Goal: Navigation & Orientation: Understand site structure

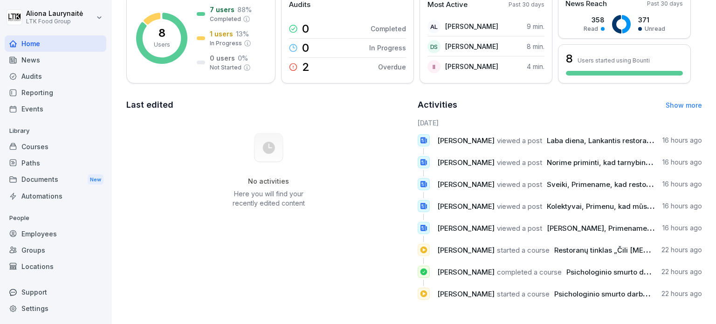
scroll to position [152, 0]
click at [30, 151] on div "Courses" at bounding box center [56, 147] width 102 height 16
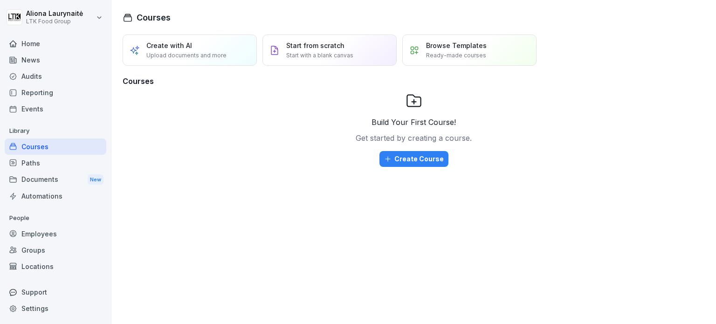
click at [50, 97] on div "Reporting" at bounding box center [56, 92] width 102 height 16
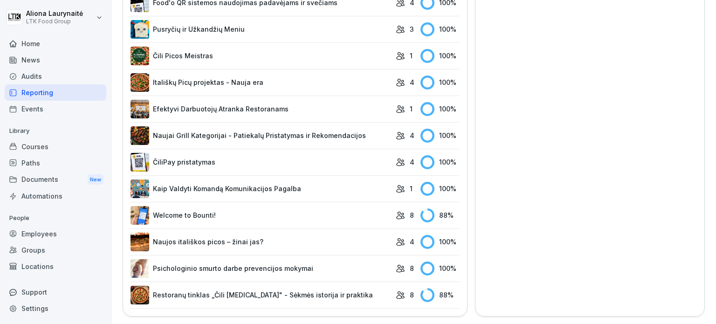
scroll to position [507, 0]
click at [276, 218] on td "Welcome to Bounti!" at bounding box center [261, 215] width 261 height 27
click at [438, 208] on div "88 %" at bounding box center [440, 215] width 39 height 14
click at [166, 208] on link "Welcome to Bounti!" at bounding box center [261, 215] width 261 height 19
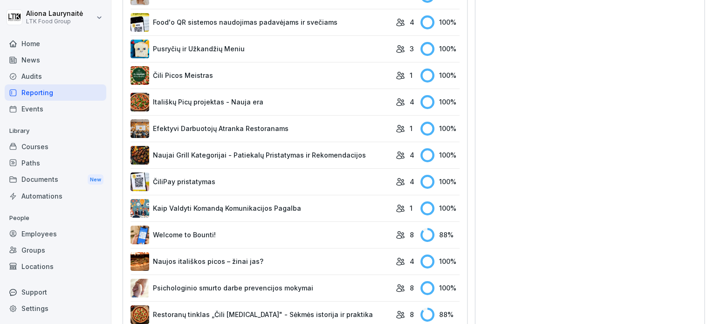
scroll to position [507, 0]
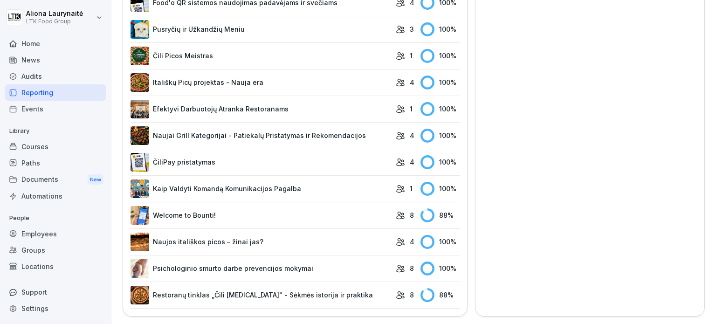
click at [221, 287] on link "Restoranų tinklas „Čili [MEDICAL_DATA]" - Sėkmės istorija ir praktika" at bounding box center [261, 295] width 261 height 19
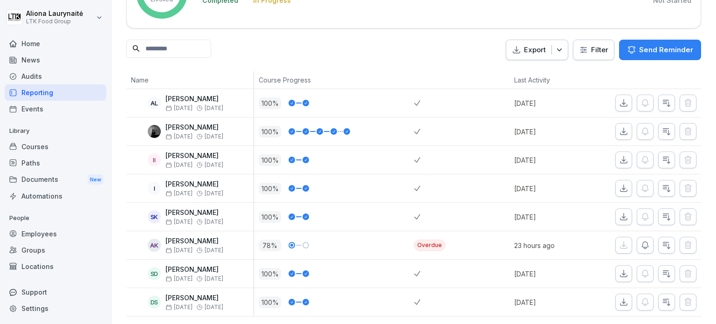
scroll to position [104, 0]
click at [39, 183] on div "Documents New" at bounding box center [56, 179] width 102 height 17
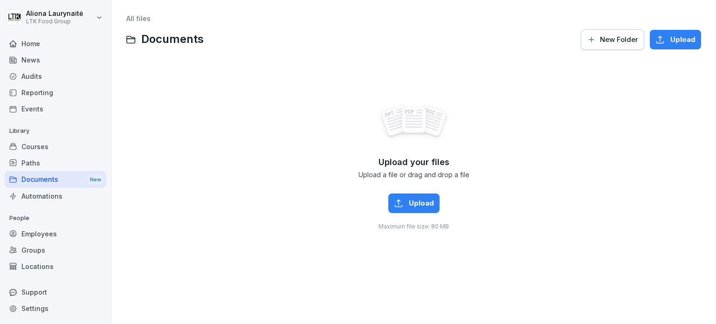
click at [29, 147] on div "Courses" at bounding box center [56, 147] width 102 height 16
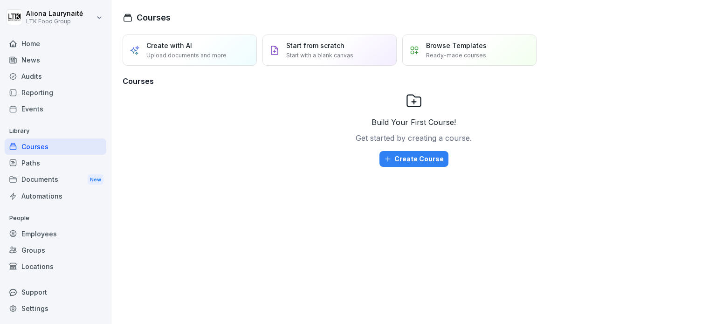
click at [59, 43] on div "Home" at bounding box center [56, 43] width 102 height 16
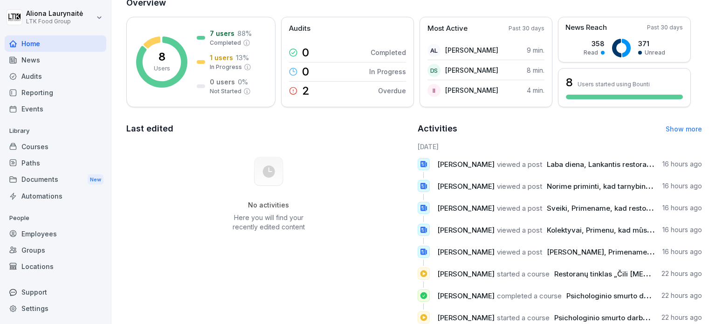
scroll to position [106, 0]
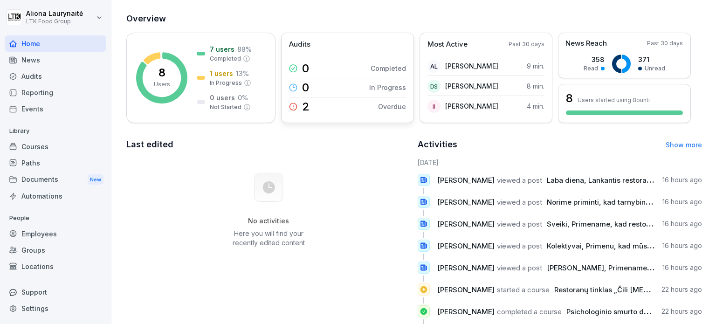
click at [339, 86] on div "0 In Progress" at bounding box center [347, 88] width 117 height 20
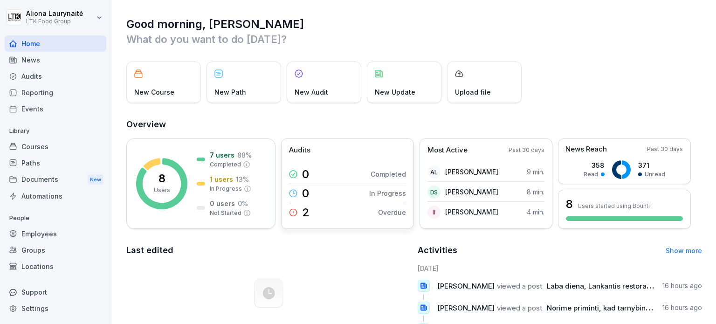
click at [356, 176] on div "0 Completed" at bounding box center [347, 174] width 117 height 19
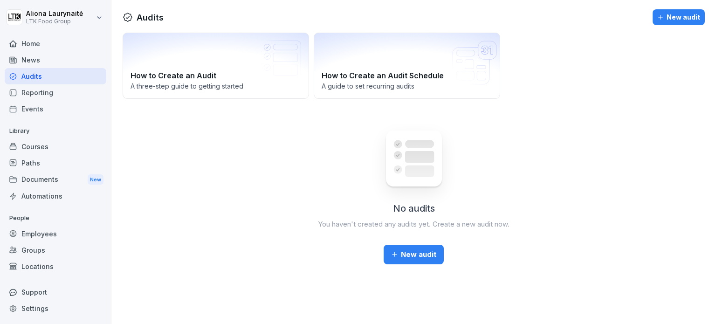
click at [47, 60] on div "News" at bounding box center [56, 60] width 102 height 16
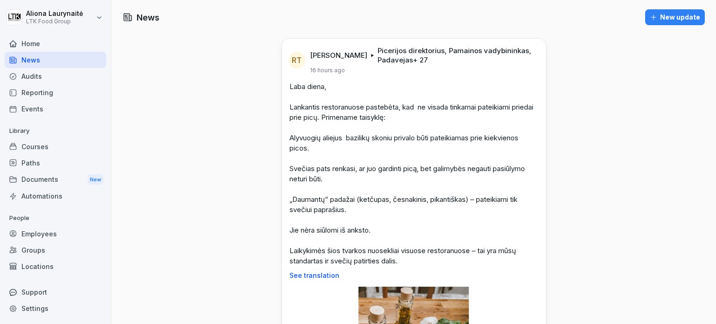
click at [30, 231] on div "Employees" at bounding box center [56, 234] width 102 height 16
